Goal: Information Seeking & Learning: Check status

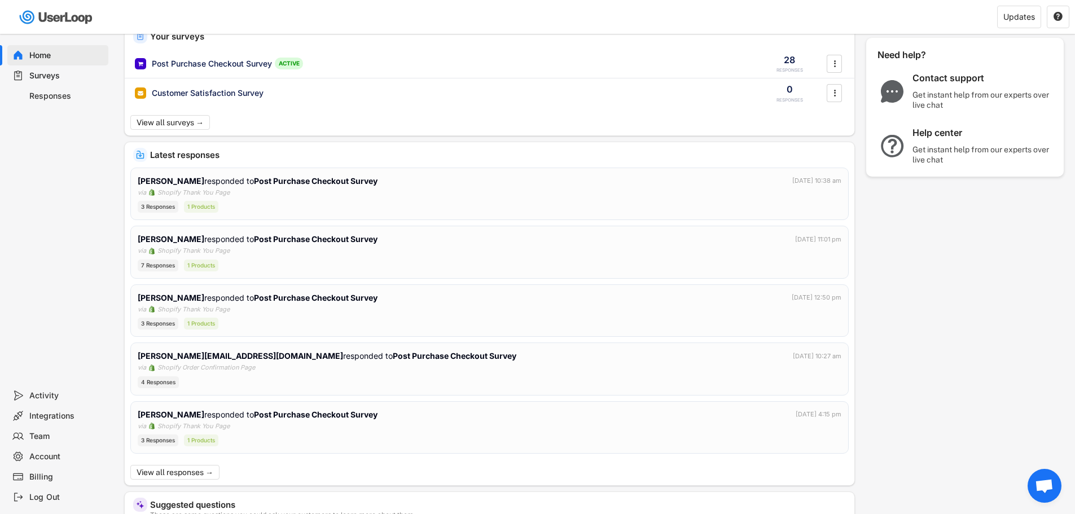
scroll to position [113, 0]
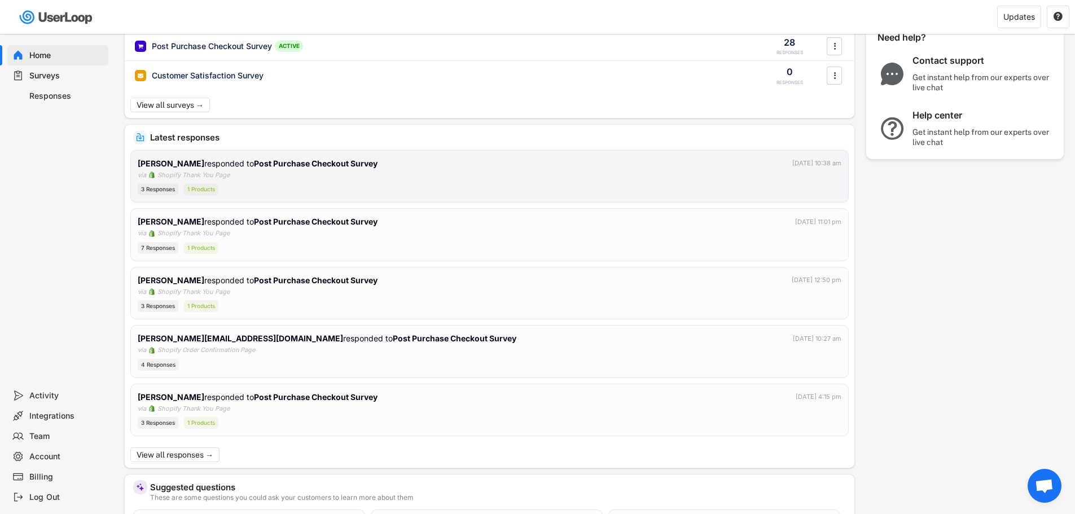
click at [312, 184] on div "3 Responses 1 Products" at bounding box center [490, 189] width 704 height 12
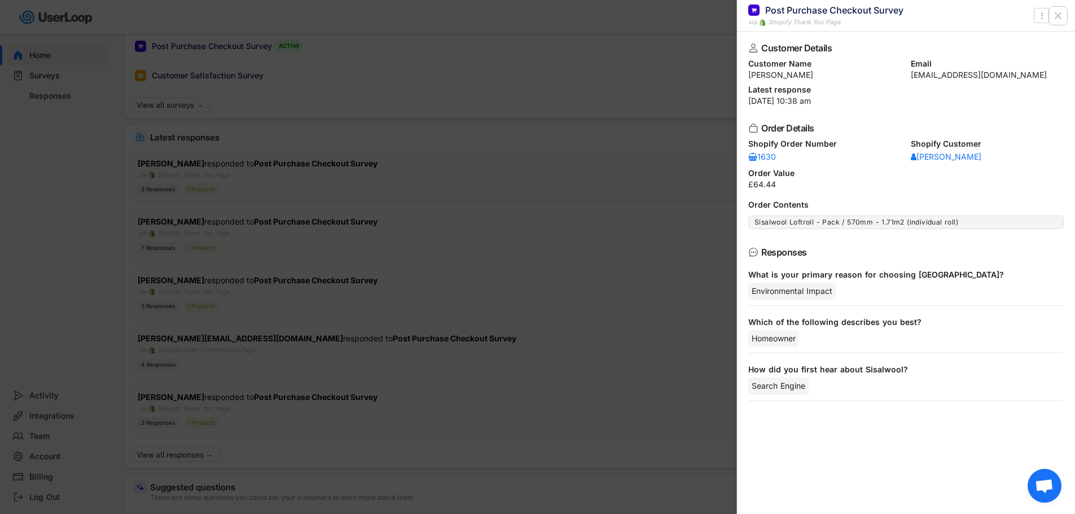
click at [1058, 17] on icon at bounding box center [1058, 15] width 11 height 11
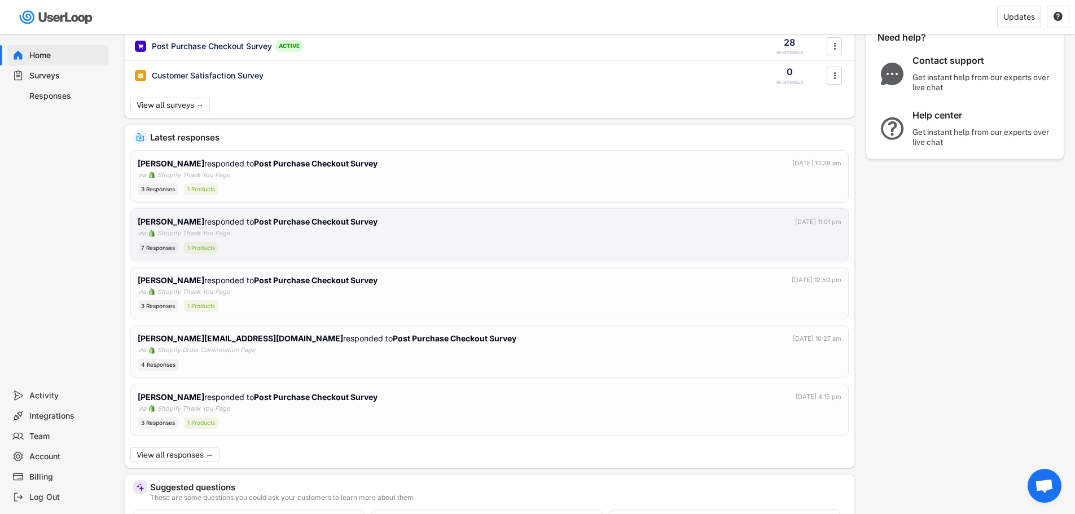
click at [482, 232] on div "[PERSON_NAME] responded to Post Purchase Checkout Survey [DATE] 11:01 pm via Sh…" at bounding box center [490, 235] width 704 height 38
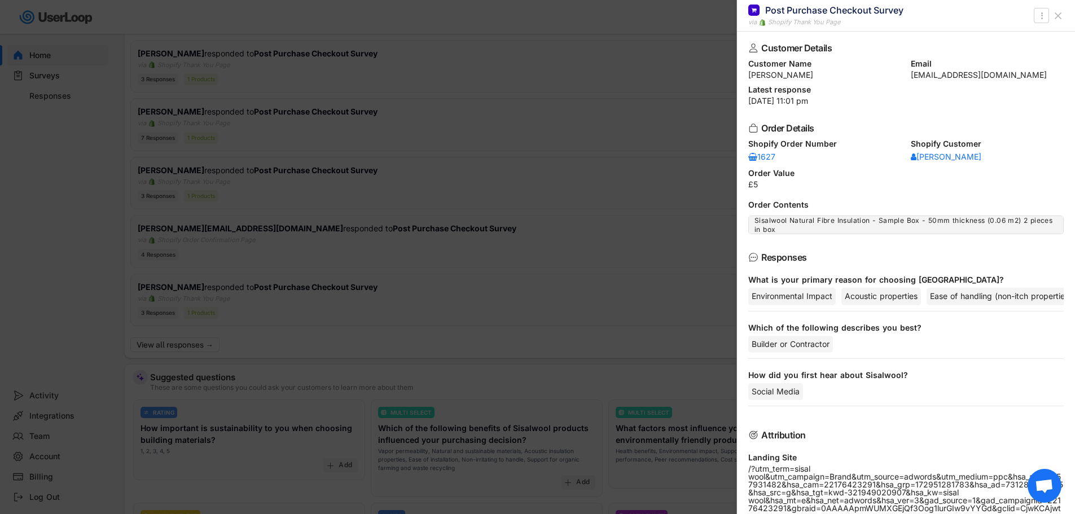
scroll to position [222, 0]
click at [1060, 15] on icon at bounding box center [1058, 15] width 11 height 11
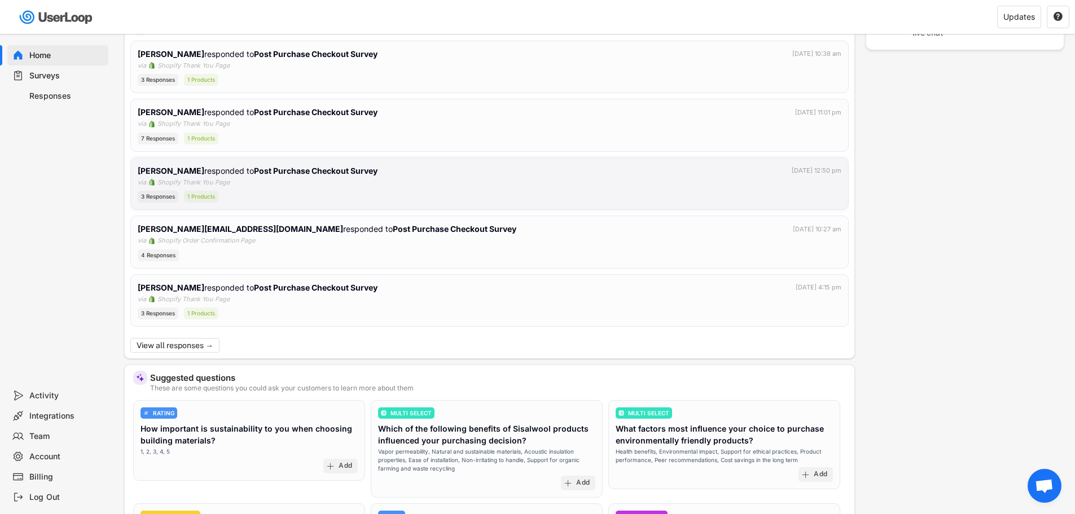
click at [390, 173] on div "[PERSON_NAME] responded to Post Purchase Checkout Survey [DATE] 12:50 pm" at bounding box center [490, 171] width 704 height 12
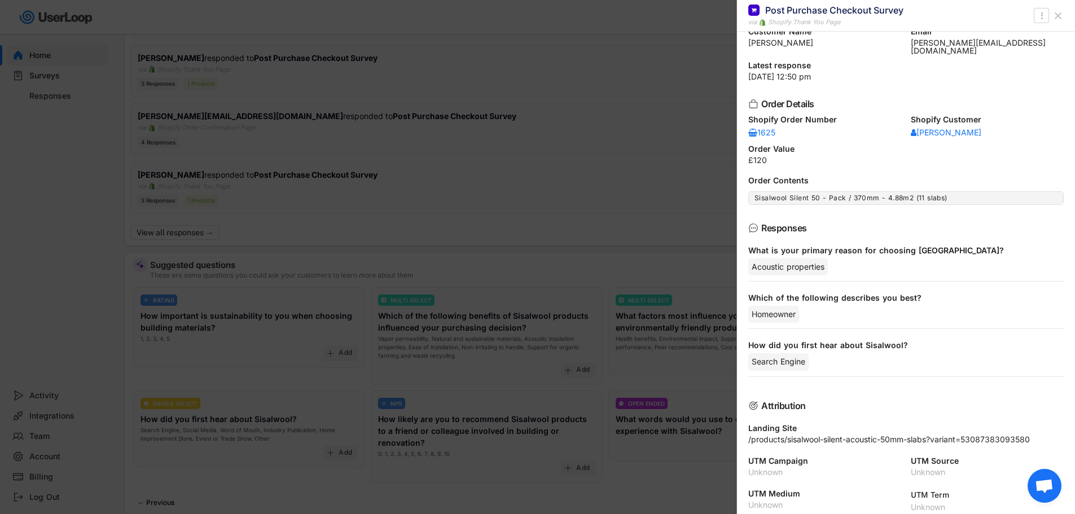
scroll to position [33, 0]
click at [1058, 19] on icon at bounding box center [1058, 15] width 11 height 11
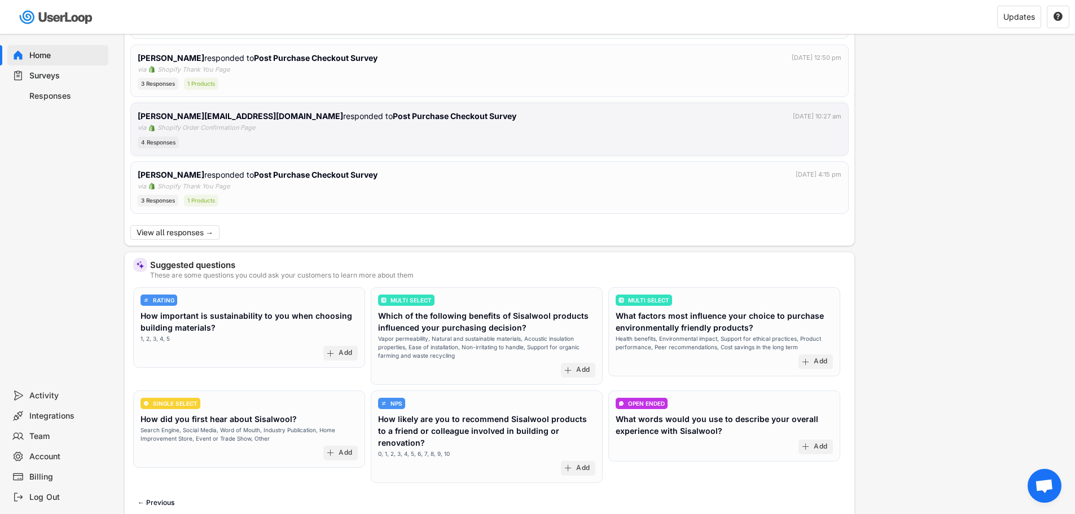
click at [410, 135] on div "[PERSON_NAME][EMAIL_ADDRESS][DOMAIN_NAME] responded to Post Purchase Checkout S…" at bounding box center [490, 129] width 704 height 38
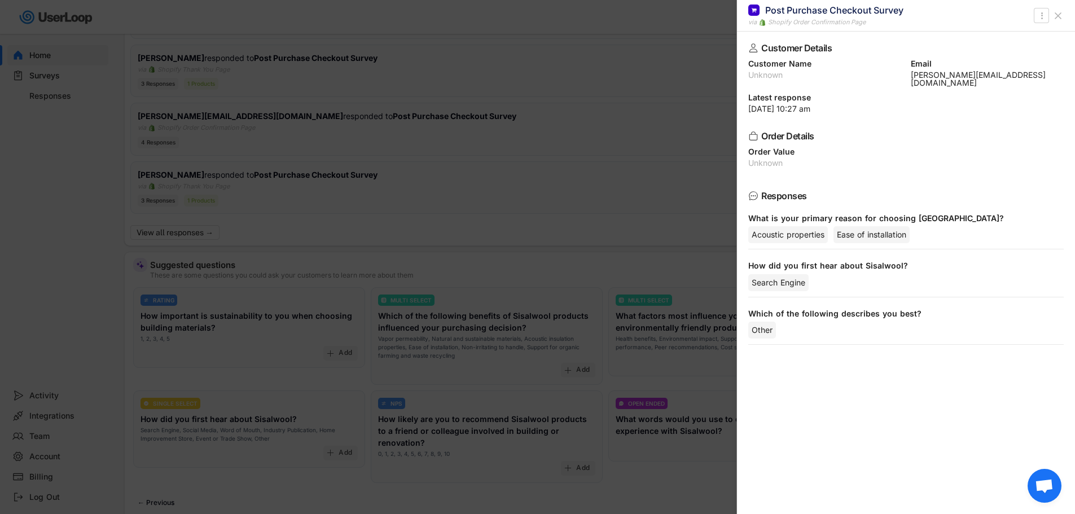
click at [1063, 19] on icon at bounding box center [1058, 15] width 11 height 11
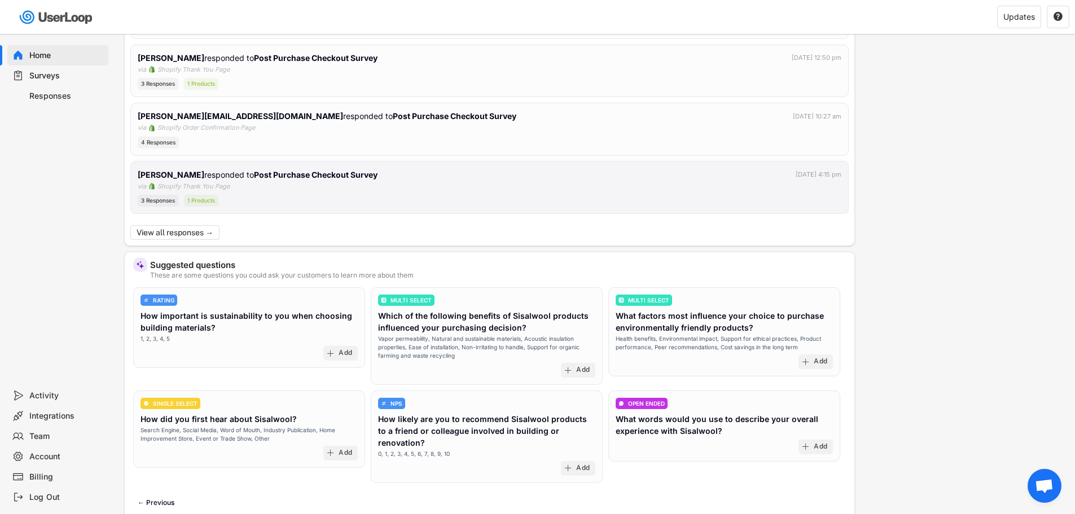
click at [398, 186] on div "[PERSON_NAME] responded to Post Purchase Checkout Survey [DATE] 4:15 pm via Sho…" at bounding box center [490, 188] width 704 height 38
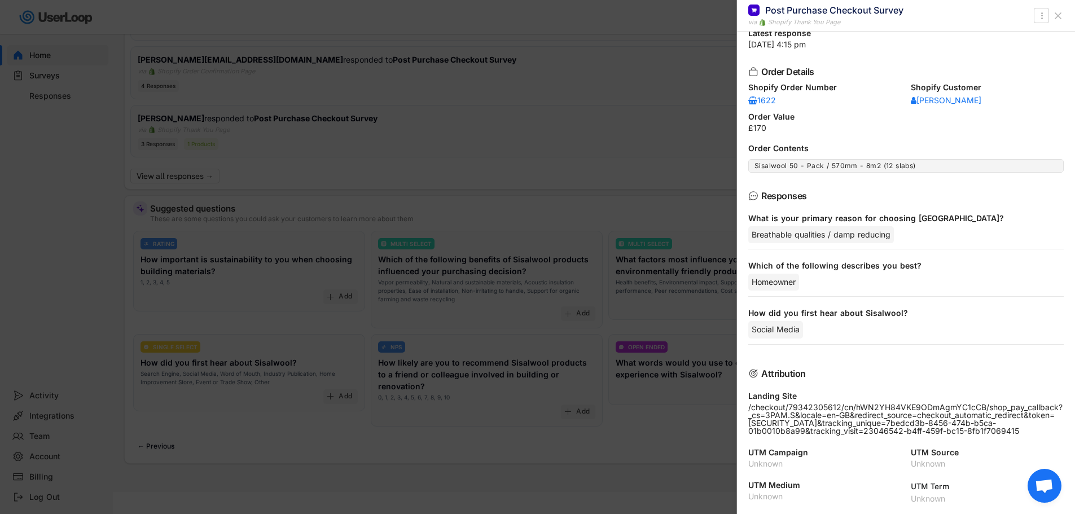
scroll to position [222, 0]
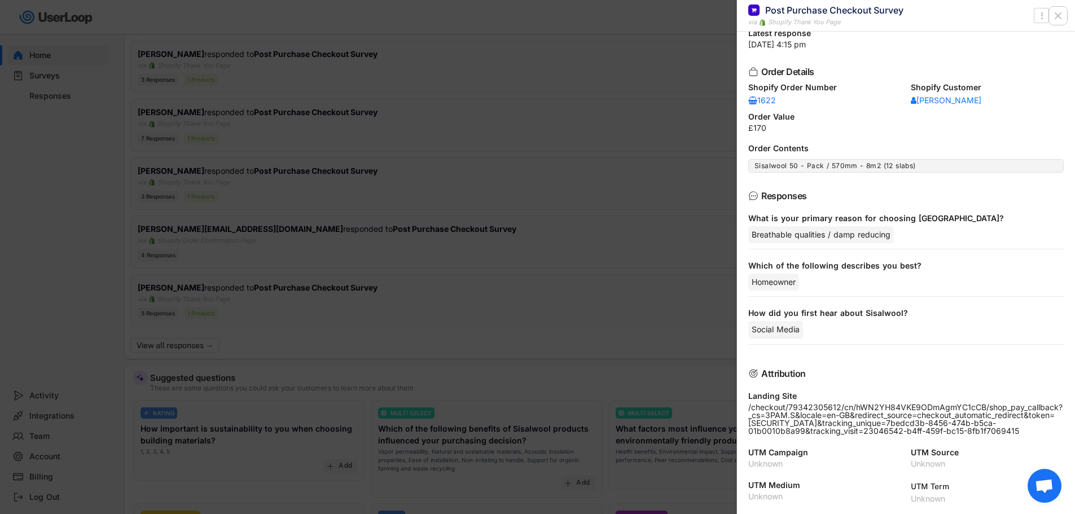
click at [1060, 14] on use at bounding box center [1058, 16] width 6 height 6
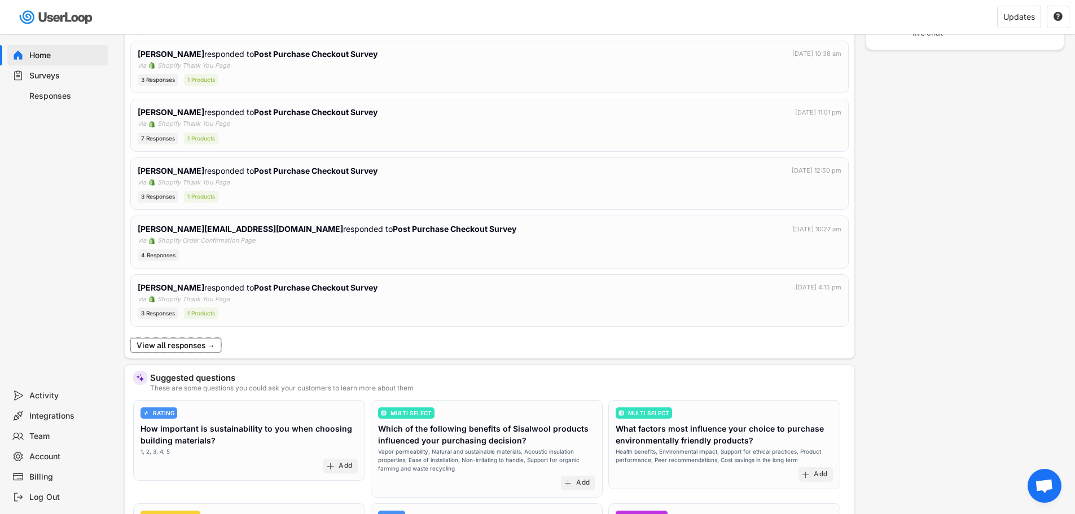
click at [201, 347] on button "View all responses →" at bounding box center [175, 345] width 91 height 15
